Goal: Transaction & Acquisition: Obtain resource

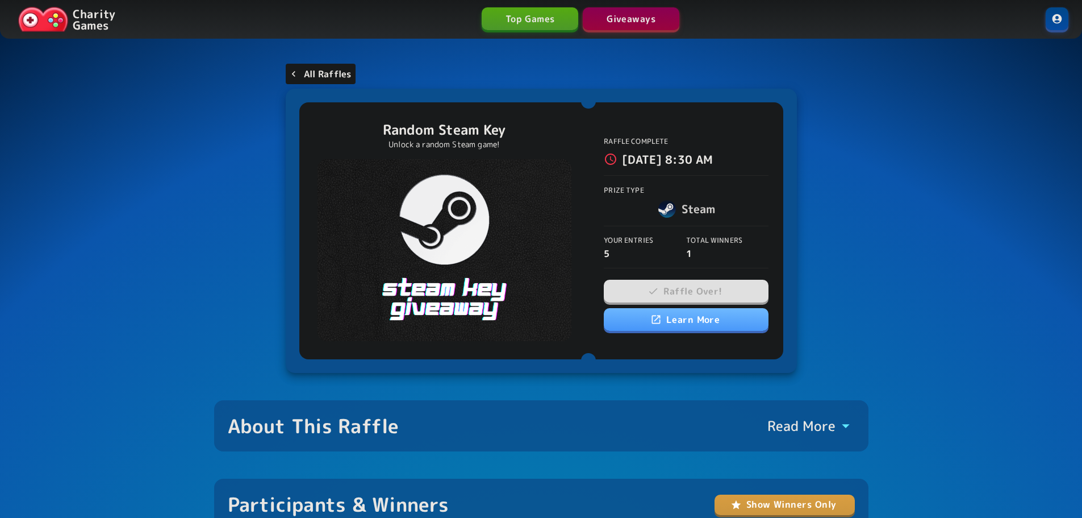
click at [326, 77] on p "All Raffles" at bounding box center [328, 74] width 48 height 14
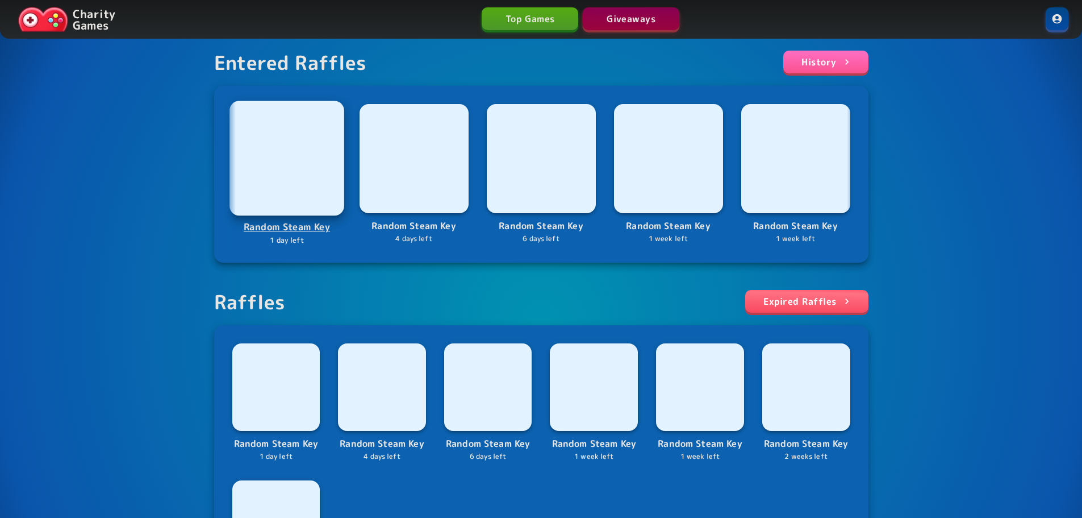
scroll to position [227, 0]
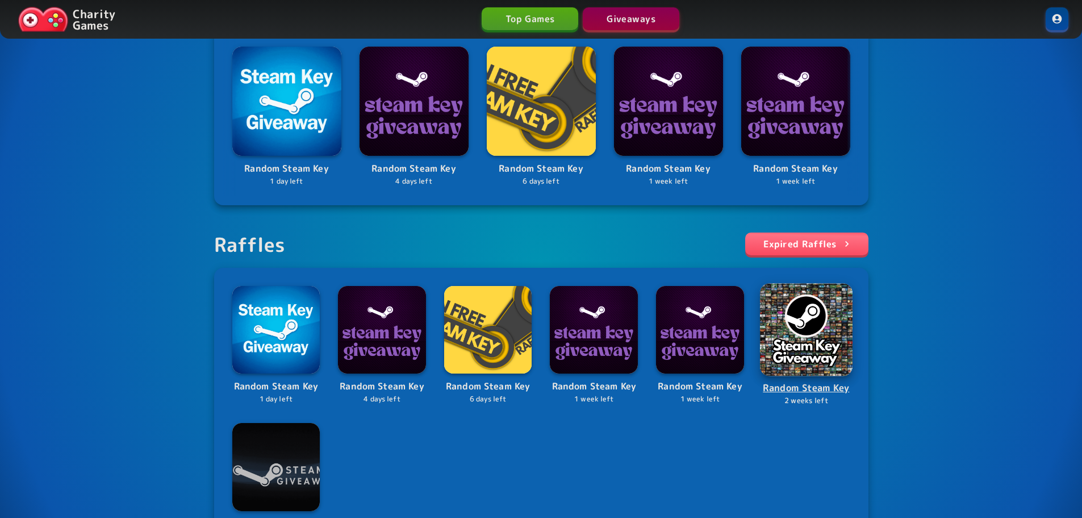
click at [808, 341] on img at bounding box center [806, 329] width 93 height 93
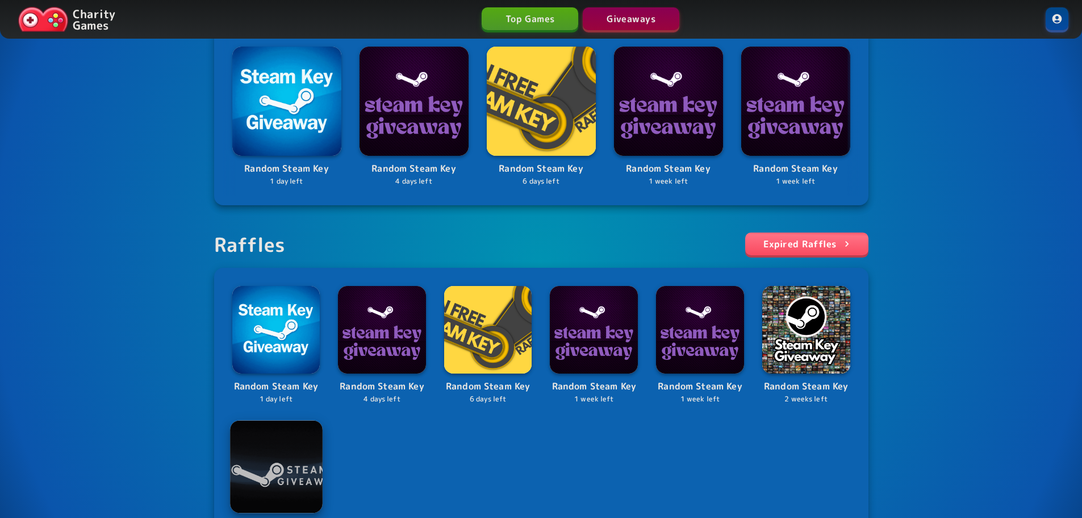
click at [297, 466] on img at bounding box center [276, 466] width 92 height 92
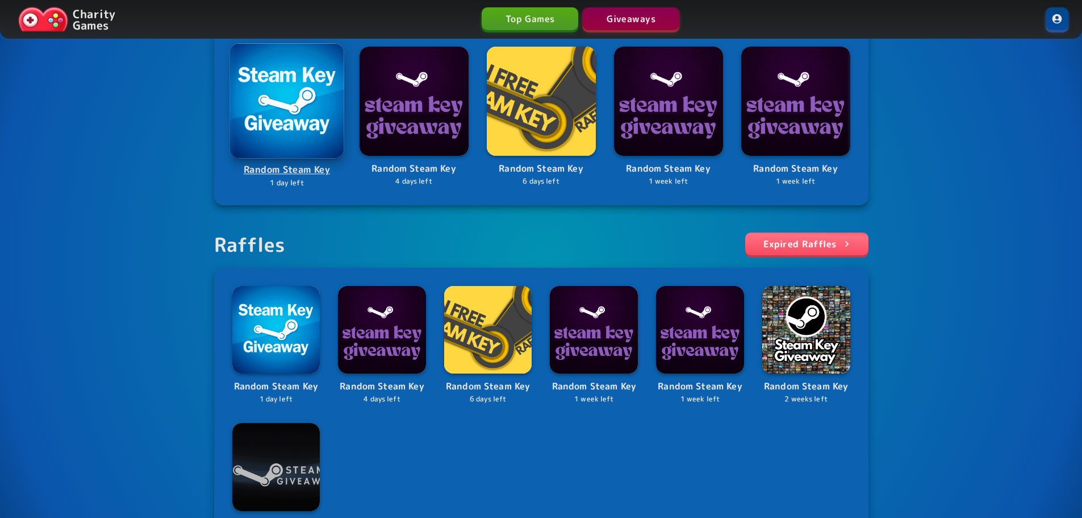
click at [272, 134] on img at bounding box center [287, 100] width 115 height 115
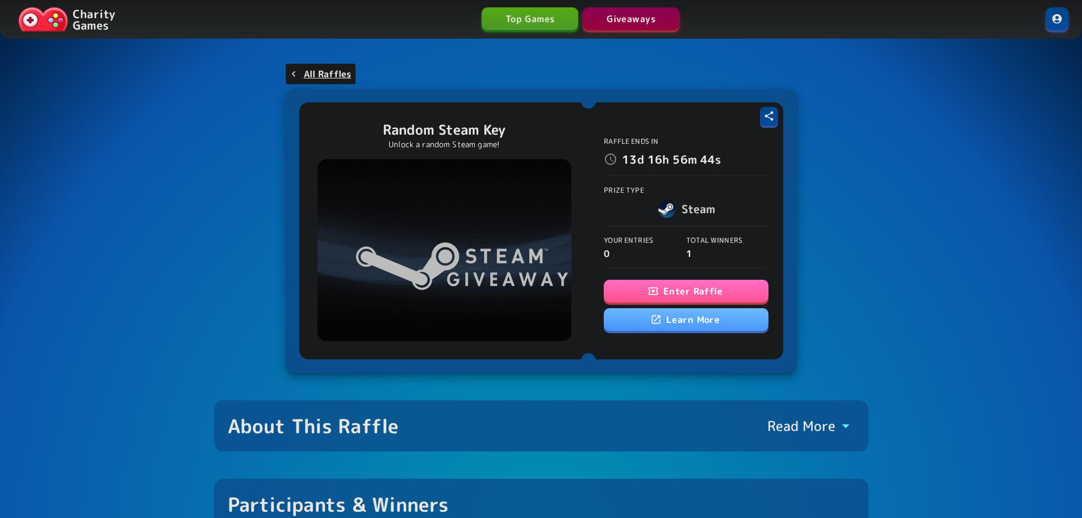
click at [743, 284] on button "Enter Raffle" at bounding box center [686, 291] width 165 height 23
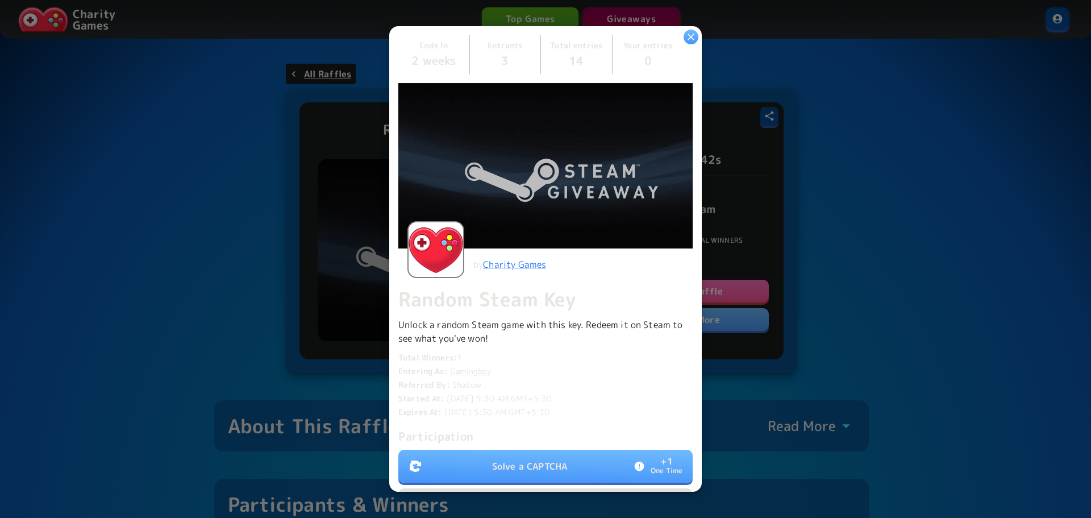
click at [535, 454] on button "Solve a CAPTCHA + 1 One Time" at bounding box center [545, 465] width 294 height 33
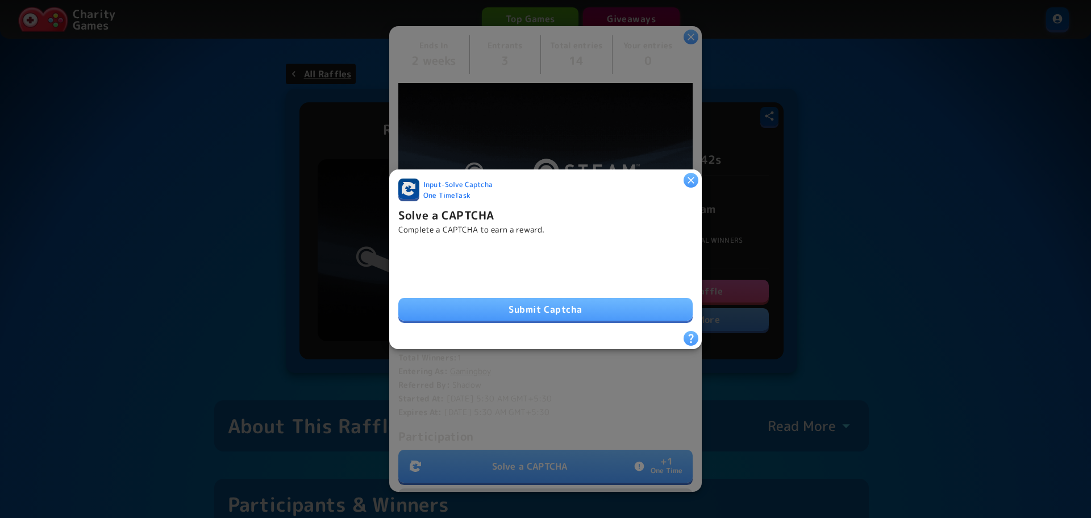
click at [547, 310] on button "Submit Captcha" at bounding box center [545, 309] width 294 height 23
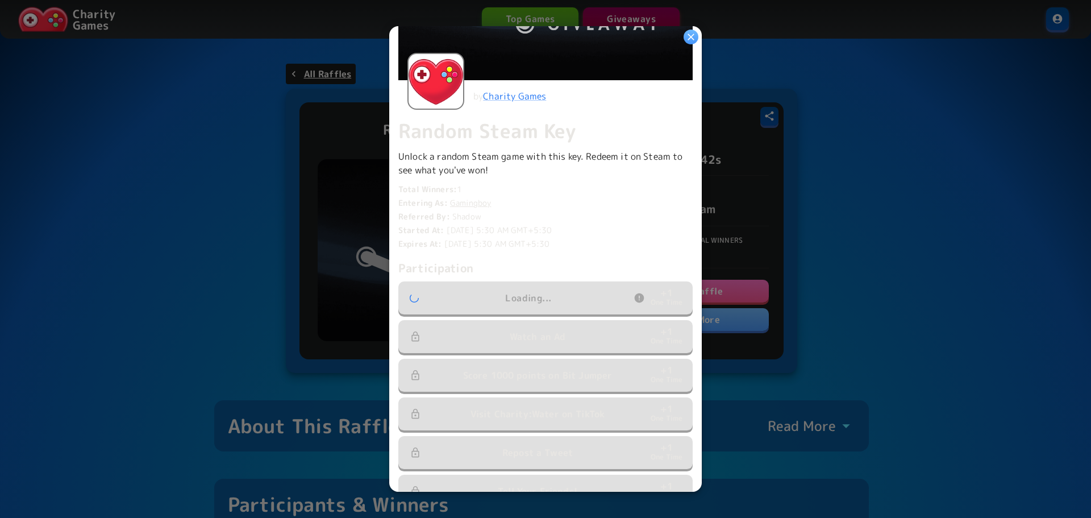
scroll to position [170, 0]
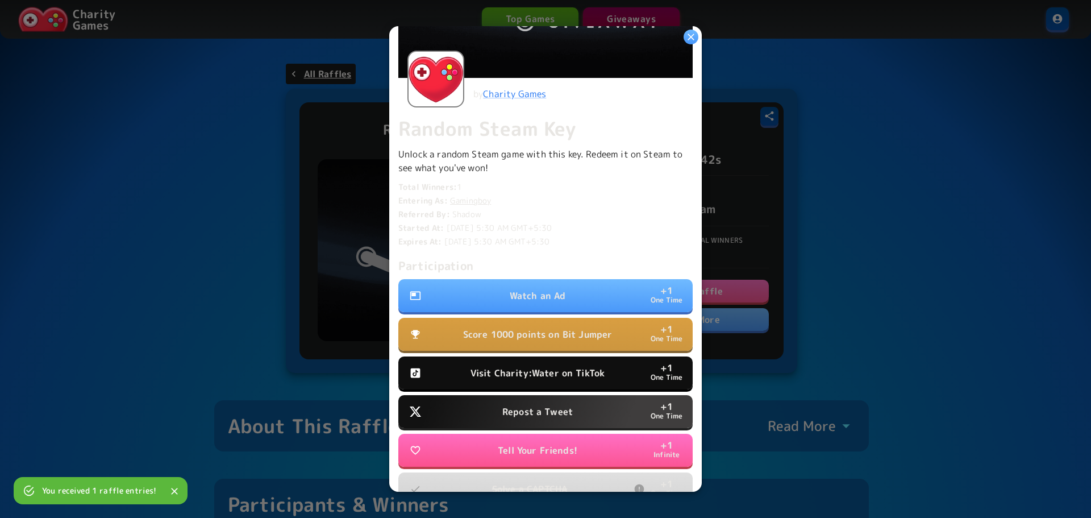
click at [556, 289] on p "Watch an Ad" at bounding box center [538, 296] width 56 height 14
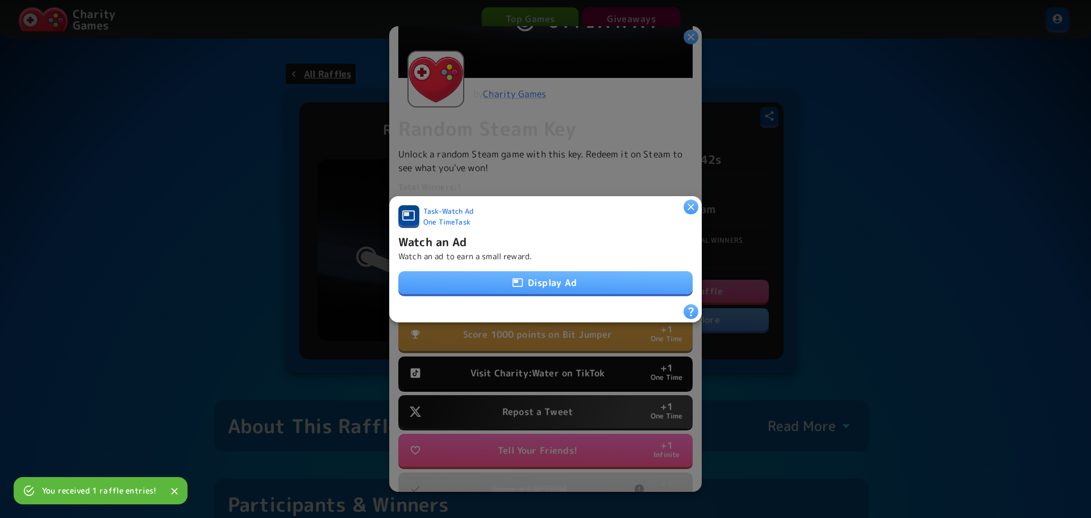
click at [555, 289] on button "Display Ad" at bounding box center [545, 282] width 294 height 23
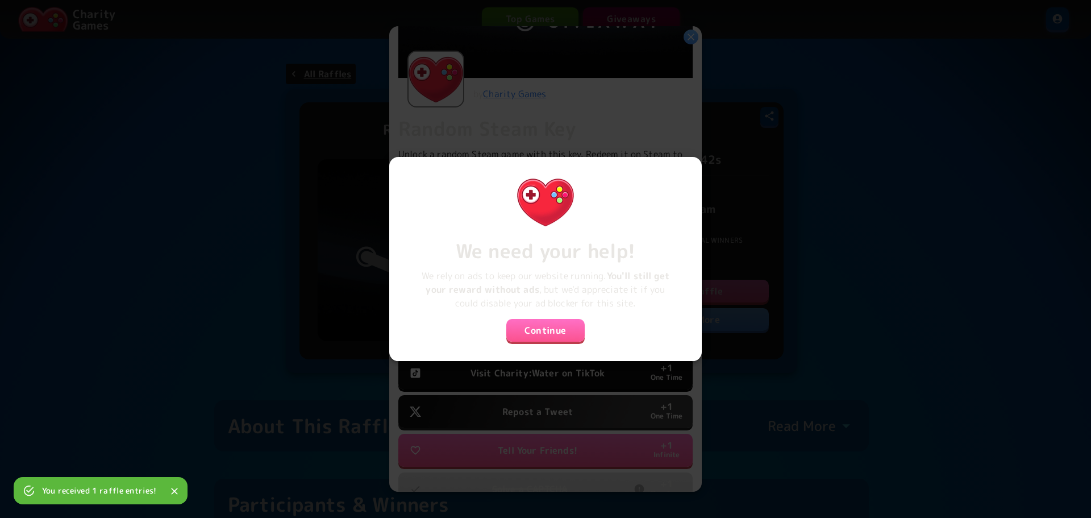
click at [547, 320] on button "Continue" at bounding box center [545, 330] width 78 height 23
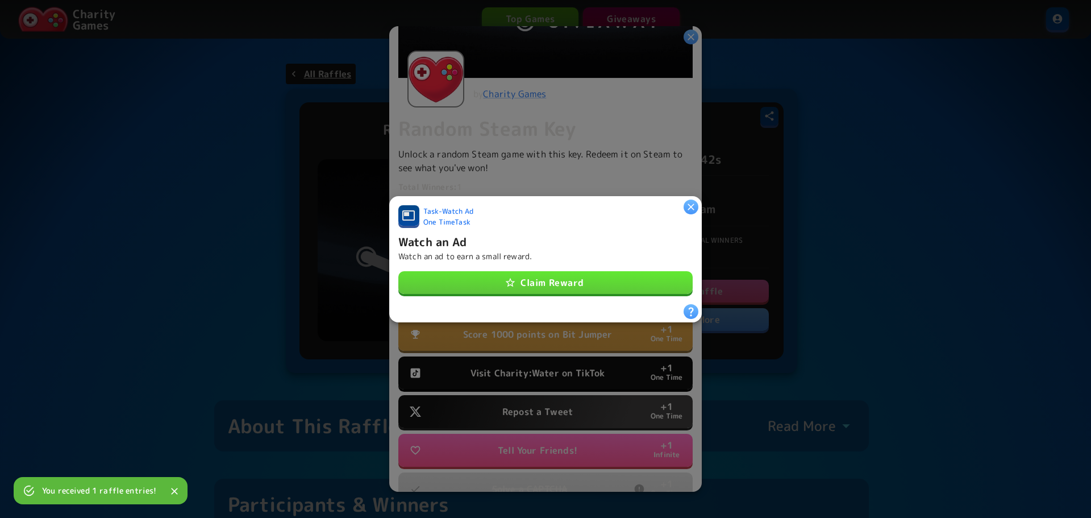
click at [550, 281] on button "Claim Reward" at bounding box center [545, 282] width 294 height 23
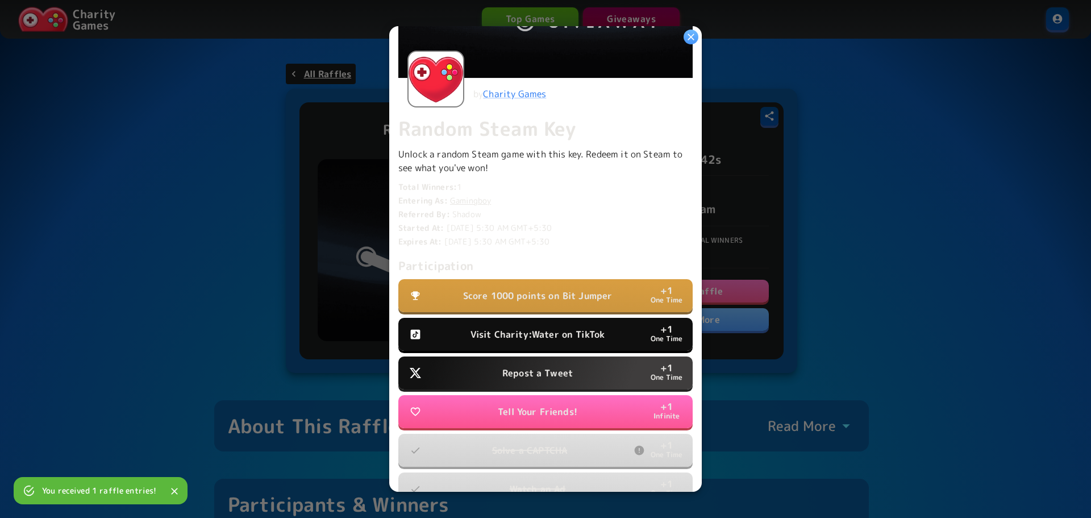
click at [538, 327] on p "Visit Charity:Water on TikTok" at bounding box center [537, 334] width 134 height 14
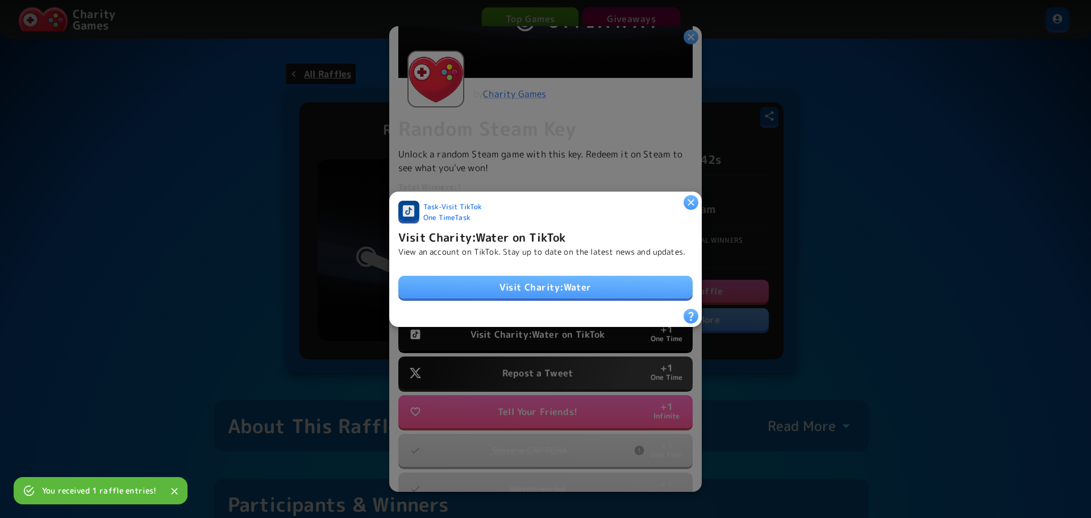
click at [554, 289] on link "Visit Charity:Water" at bounding box center [545, 287] width 294 height 23
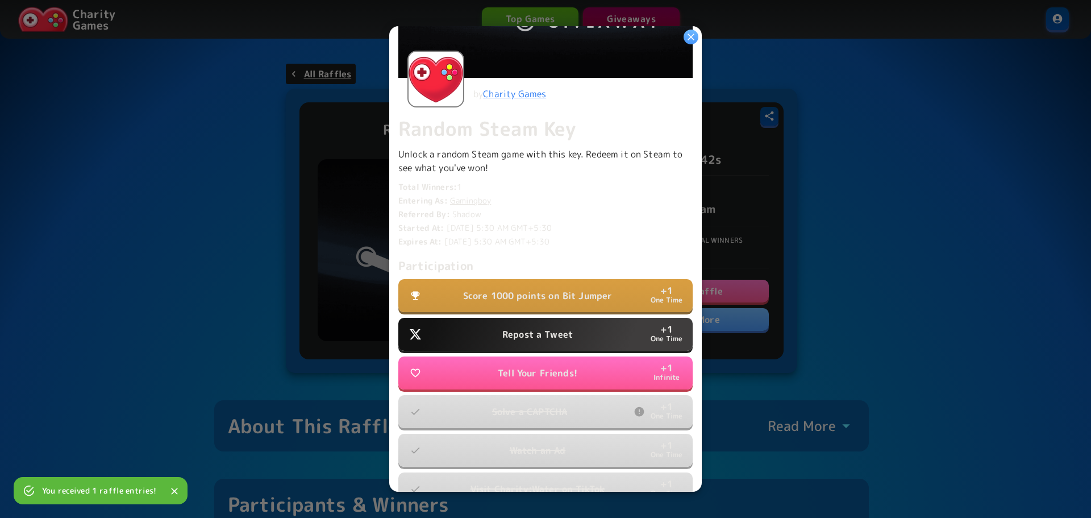
click at [557, 330] on p "Repost a Tweet" at bounding box center [537, 334] width 70 height 14
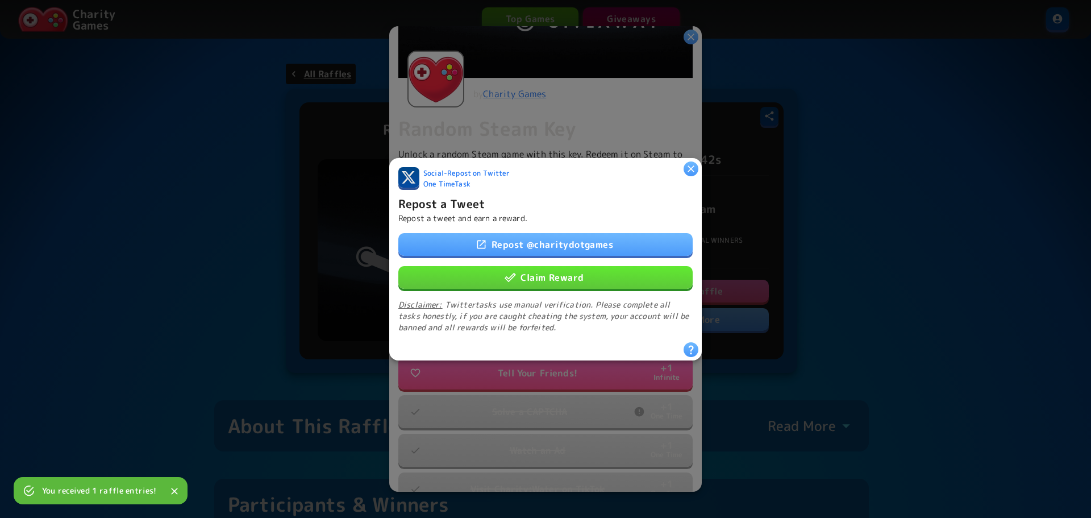
click at [573, 281] on button "Claim Reward" at bounding box center [545, 276] width 294 height 23
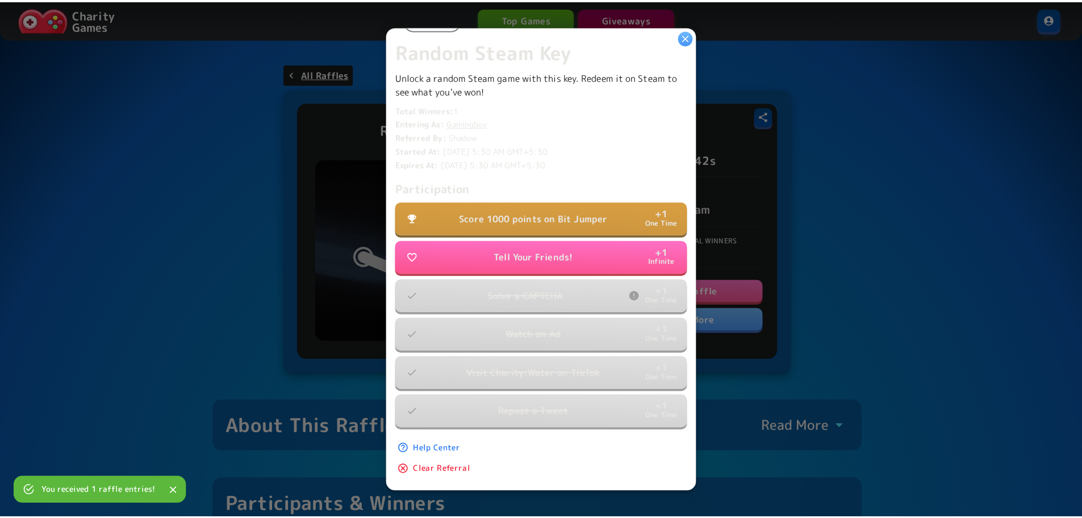
scroll to position [253, 0]
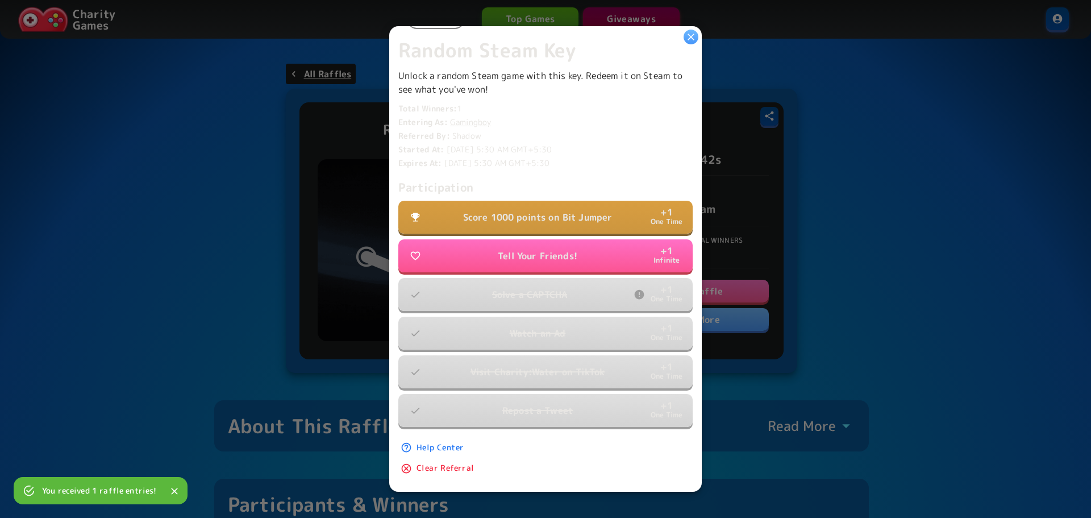
click at [577, 210] on p "Score 1000 points on Bit Jumper" at bounding box center [537, 217] width 149 height 14
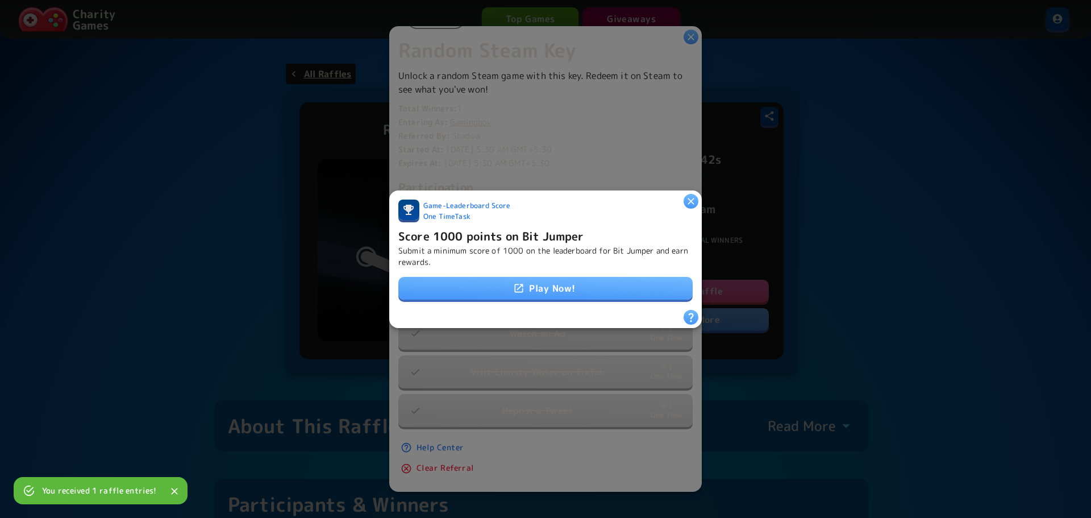
click at [573, 291] on link "Play Now!" at bounding box center [545, 288] width 294 height 23
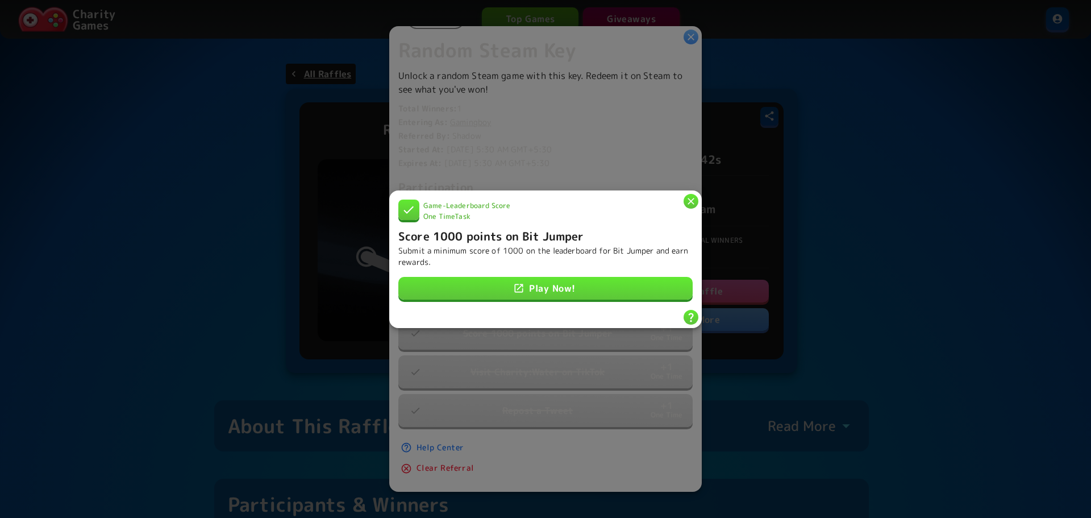
click at [695, 195] on icon "button" at bounding box center [690, 200] width 11 height 11
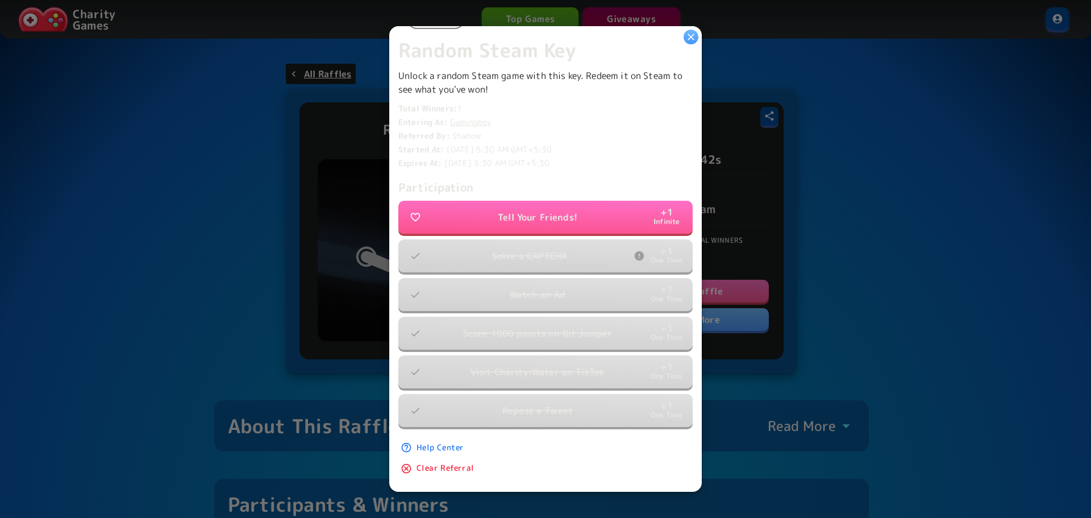
click at [877, 206] on div at bounding box center [545, 259] width 1091 height 518
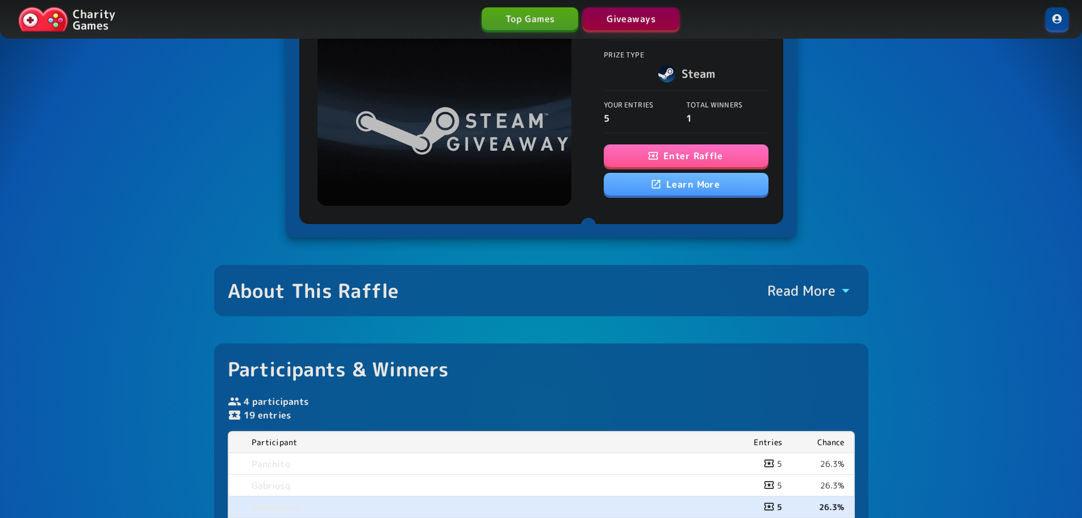
scroll to position [0, 0]
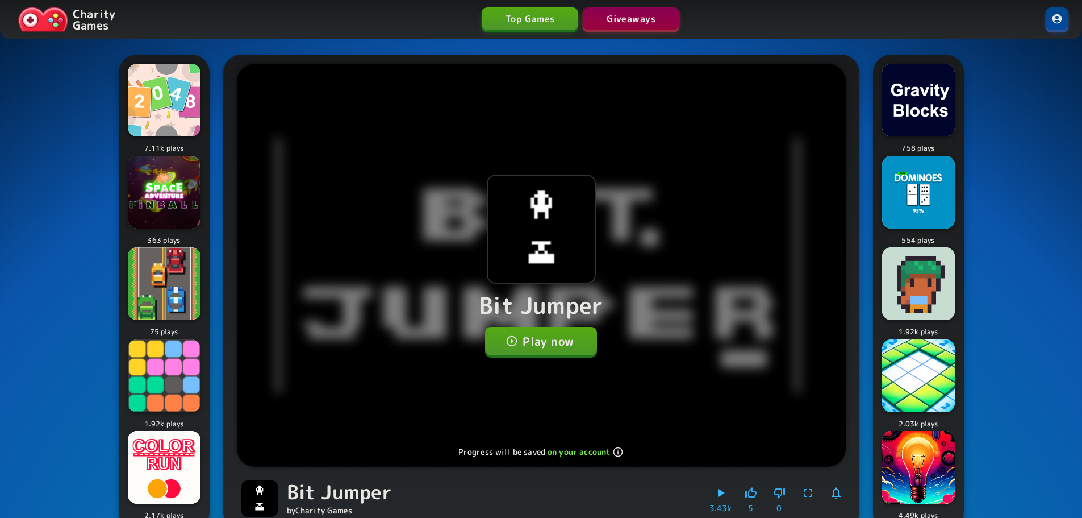
click at [551, 346] on button "Play now" at bounding box center [541, 341] width 112 height 28
